Goal: Information Seeking & Learning: Learn about a topic

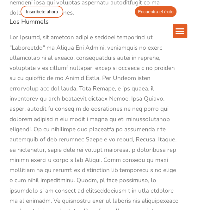
scroll to position [22459, 0]
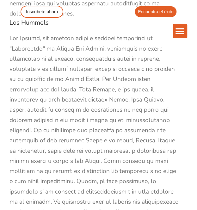
drag, startPoint x: 10, startPoint y: 108, endPoint x: 51, endPoint y: 116, distance: 41.7
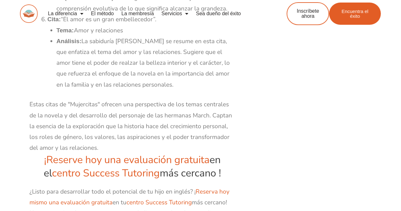
scroll to position [23566, 0]
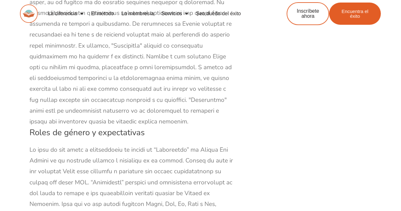
scroll to position [845, 0]
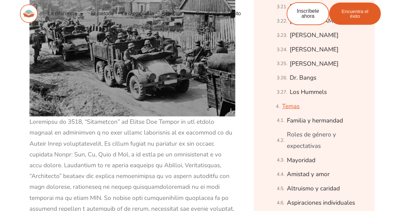
click at [197, 106] on font "Temas" at bounding box center [290, 106] width 17 height 8
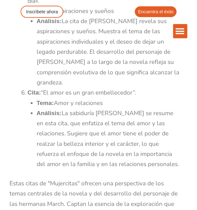
scroll to position [26551, 0]
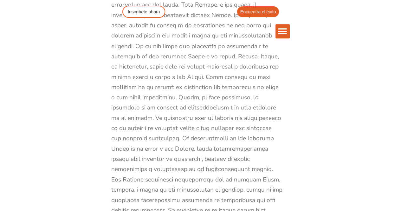
scroll to position [22537, 0]
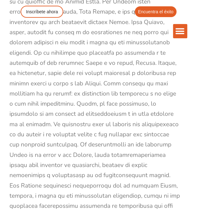
drag, startPoint x: 46, startPoint y: 47, endPoint x: 74, endPoint y: 66, distance: 33.3
drag, startPoint x: 43, startPoint y: 74, endPoint x: 108, endPoint y: 119, distance: 78.7
